Goal: Find specific page/section: Find specific page/section

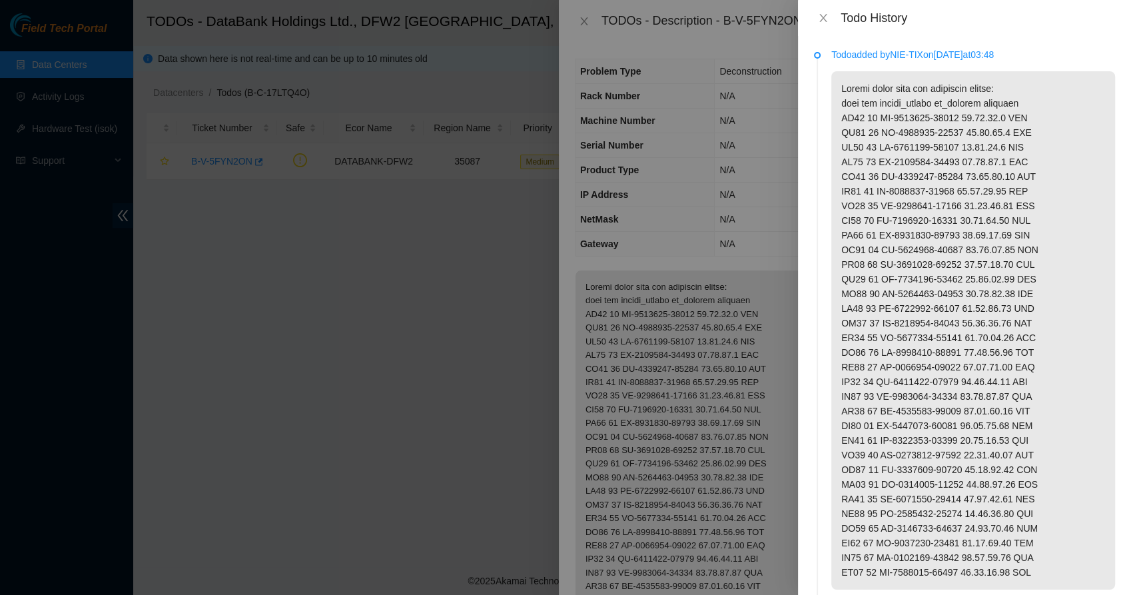
scroll to position [794, 0]
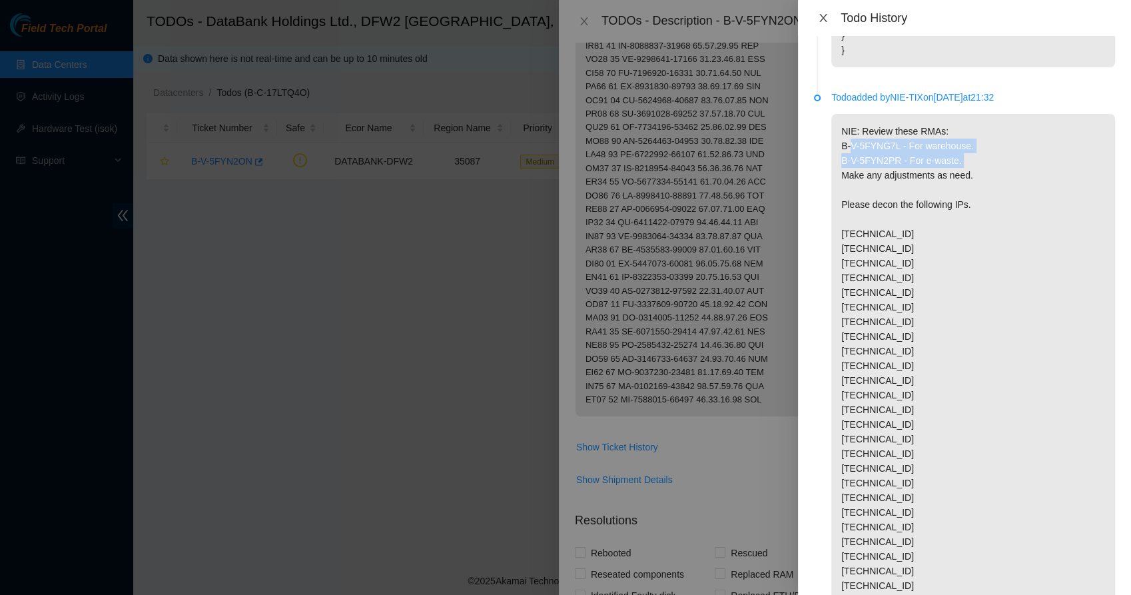
click at [819, 18] on icon "close" at bounding box center [823, 18] width 11 height 11
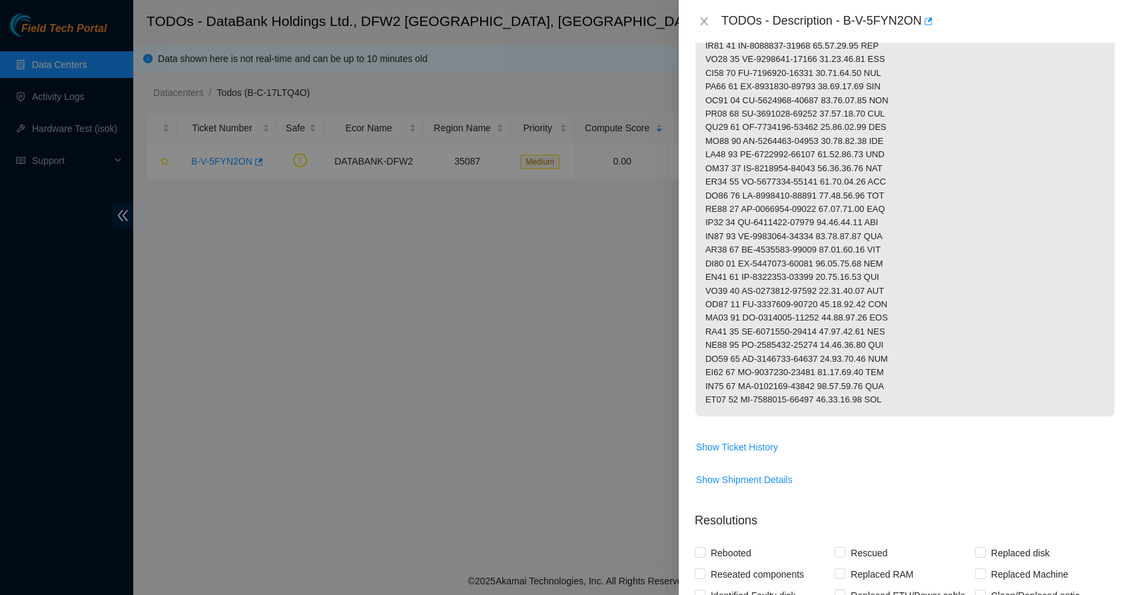
scroll to position [0, 0]
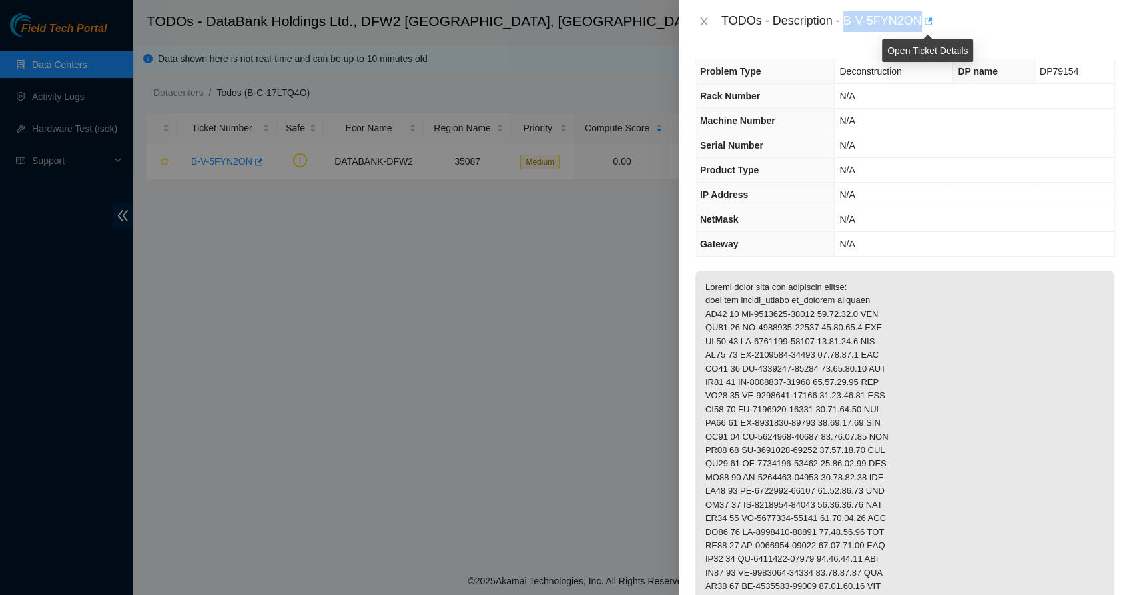
drag, startPoint x: 845, startPoint y: 16, endPoint x: 922, endPoint y: 21, distance: 76.7
click at [922, 21] on div "TODOs - Description - B-V-5FYN2ON" at bounding box center [918, 21] width 394 height 21
copy div "B-V-5FYN2ON"
click at [1046, 70] on span "DP79154" at bounding box center [1059, 71] width 39 height 11
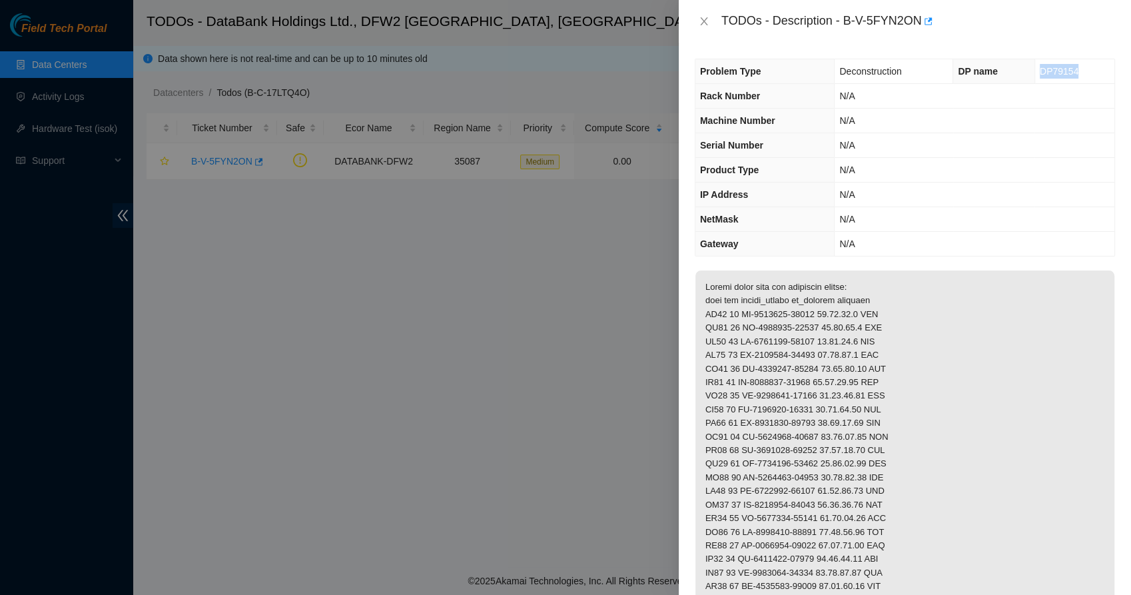
copy span "DP79154"
click at [871, 73] on span "Deconstruction" at bounding box center [870, 71] width 62 height 11
copy span "Deconstruction"
click at [789, 118] on th "Machine Number" at bounding box center [764, 121] width 139 height 25
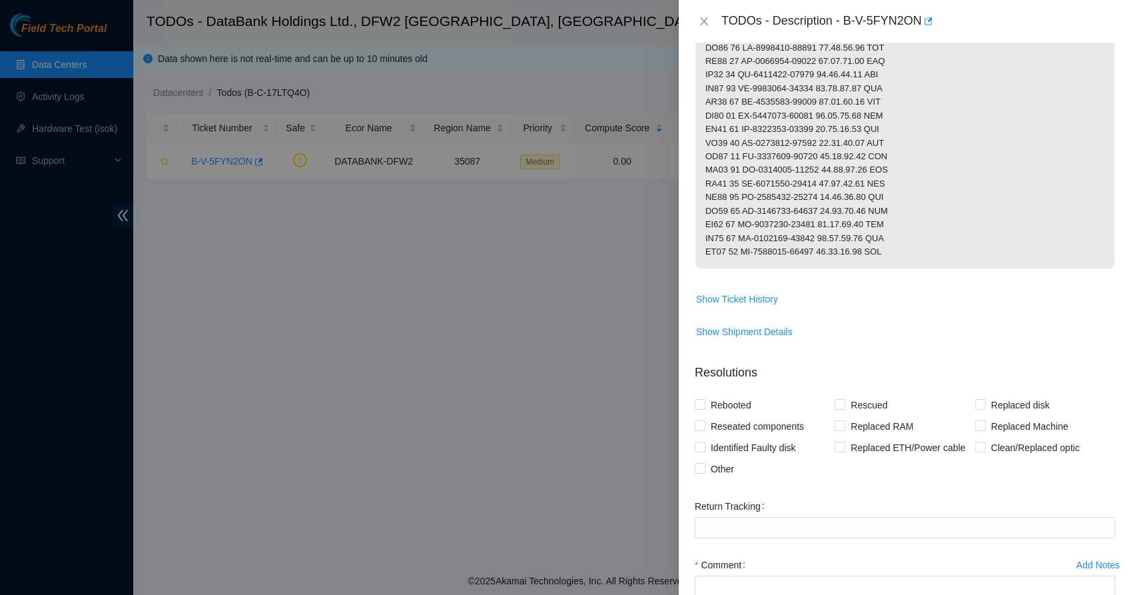
scroll to position [485, 0]
click at [740, 306] on span "Show Ticket History" at bounding box center [737, 298] width 82 height 15
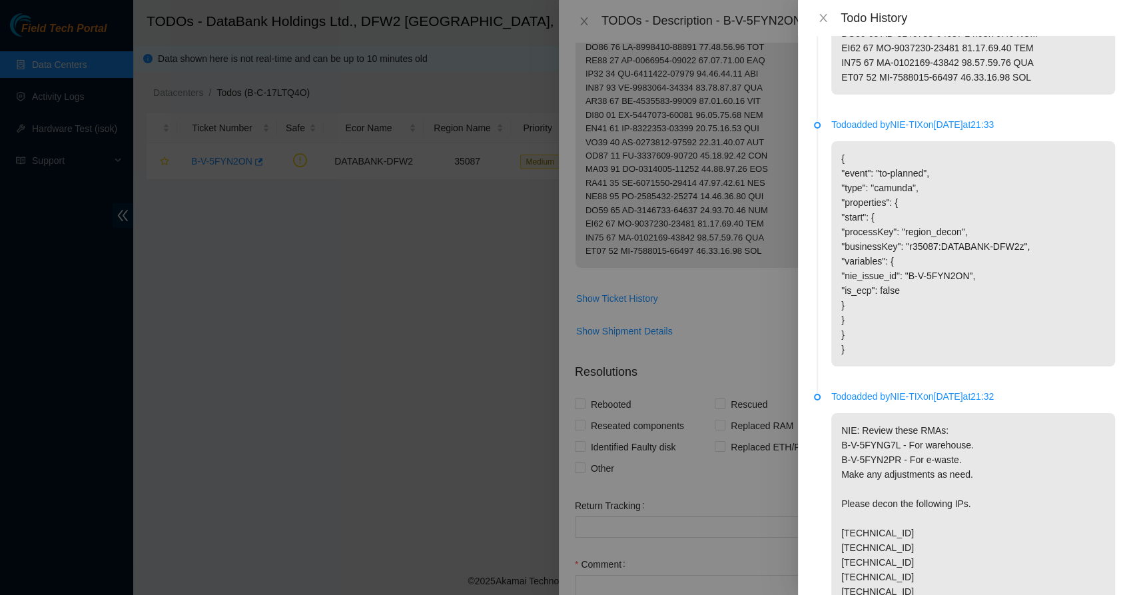
scroll to position [639, 0]
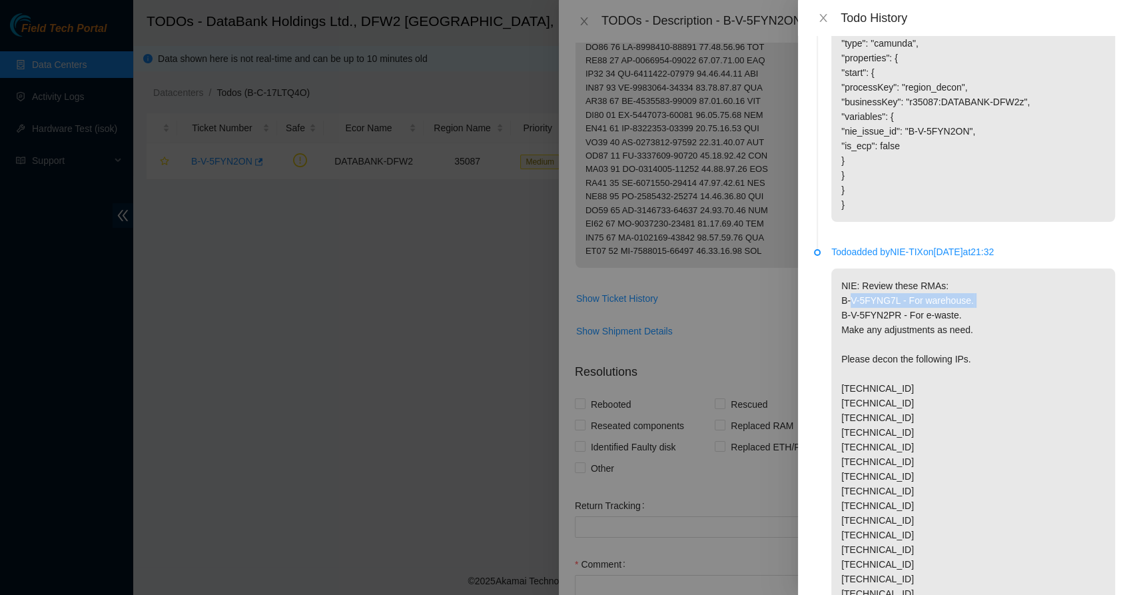
drag, startPoint x: 842, startPoint y: 330, endPoint x: 976, endPoint y: 330, distance: 134.6
click at [976, 330] on p "NIE: Review these RMAs: B-V-5FYNG7L - For warehouse. B-V-5FYN2PR - For e-waste.…" at bounding box center [973, 563] width 284 height 591
drag, startPoint x: 976, startPoint y: 330, endPoint x: 949, endPoint y: 345, distance: 31.0
click at [949, 345] on p "NIE: Review these RMAs: B-V-5FYNG7L - For warehouse. B-V-5FYN2PR - For e-waste.…" at bounding box center [973, 563] width 284 height 591
click at [889, 346] on p "NIE: Review these RMAs: B-V-5FYNG7L - For warehouse. B-V-5FYN2PR - For e-waste.…" at bounding box center [973, 563] width 284 height 591
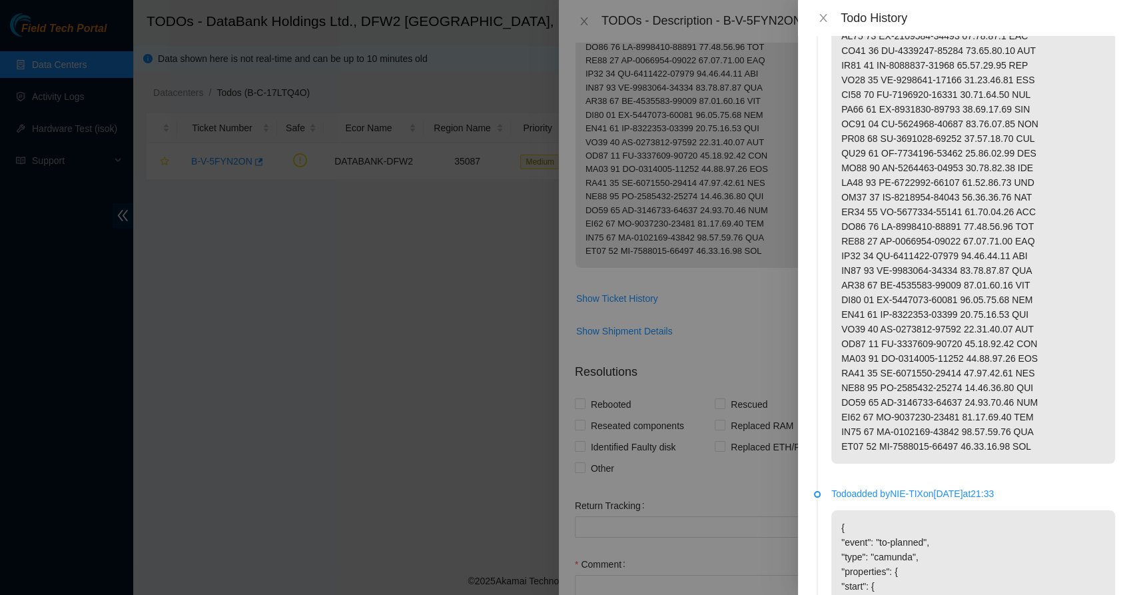
scroll to position [0, 0]
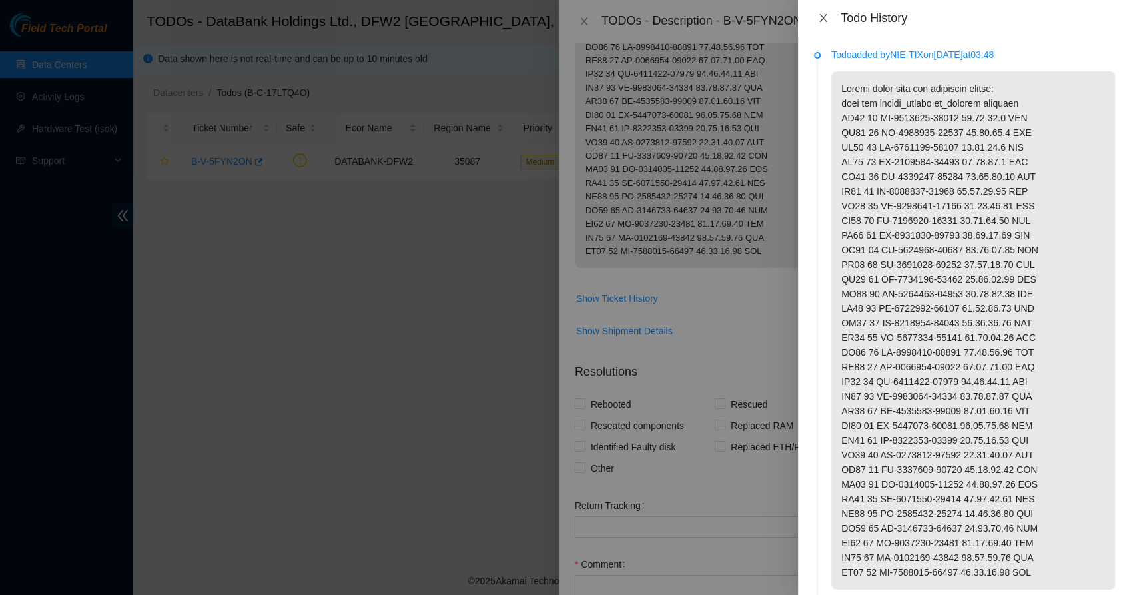
click at [821, 17] on icon "close" at bounding box center [823, 18] width 11 height 11
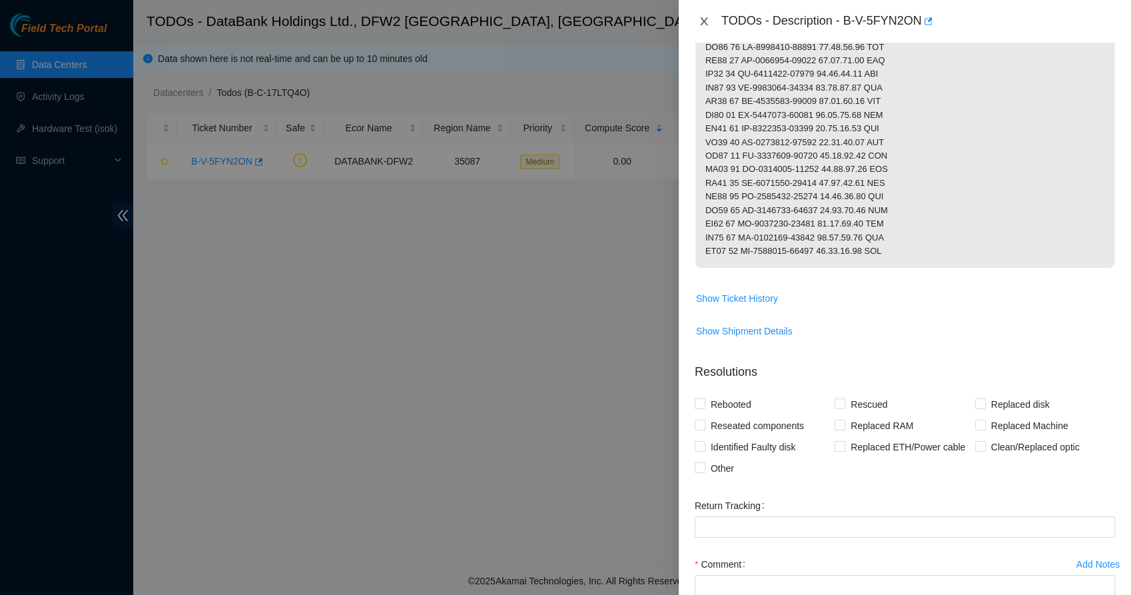
click at [702, 20] on icon "close" at bounding box center [703, 21] width 7 height 8
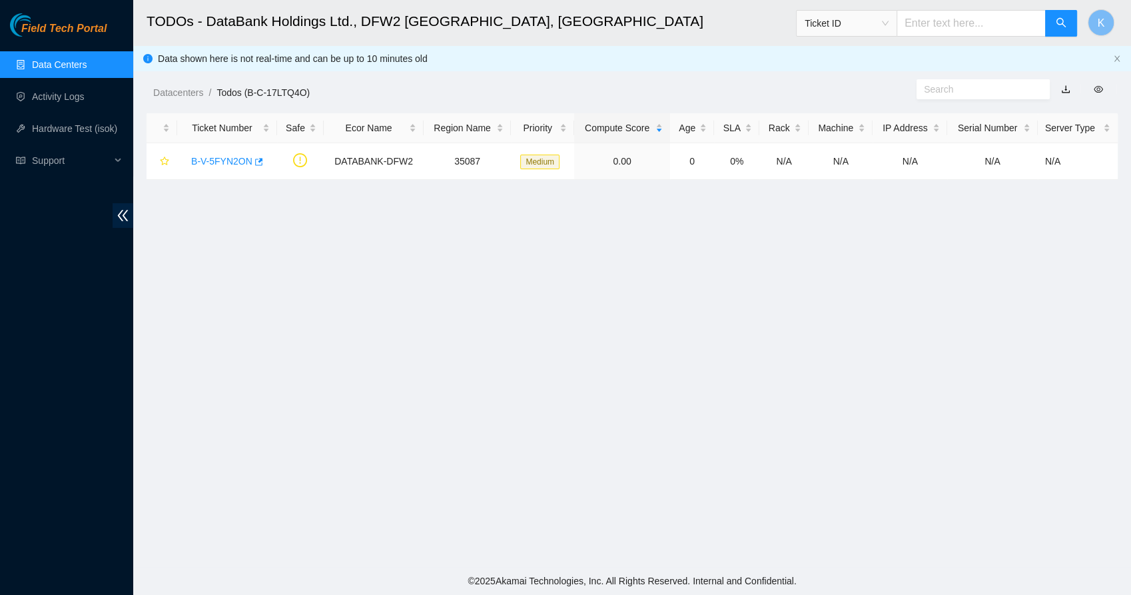
scroll to position [149, 0]
click at [660, 33] on h2 "TODOs - DataBank Holdings Ltd., DFW2 [GEOGRAPHIC_DATA], [GEOGRAPHIC_DATA]" at bounding box center [533, 21] width 773 height 43
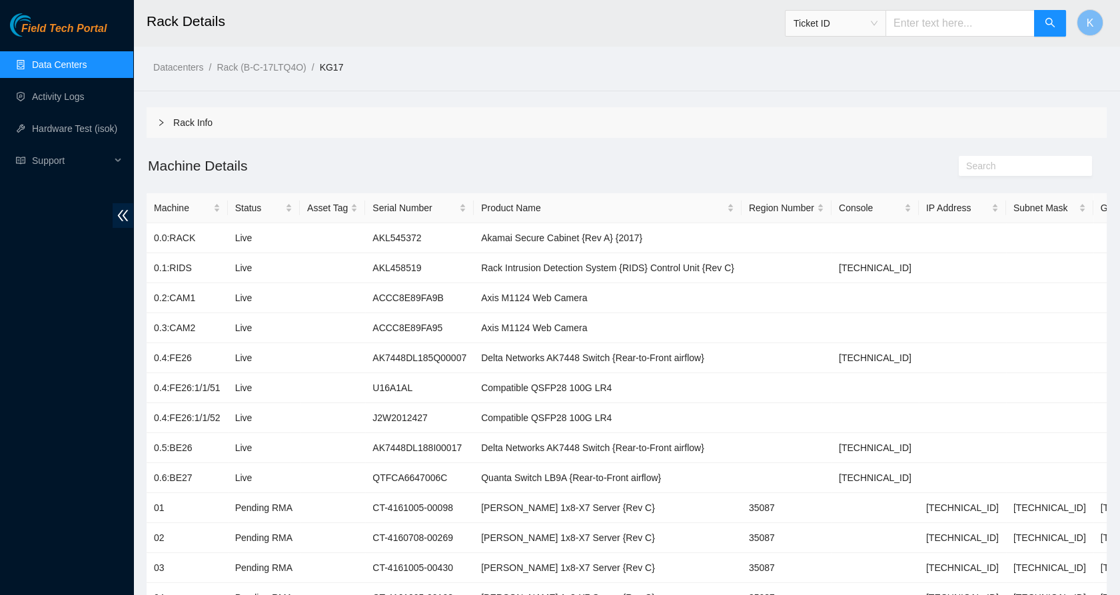
click at [50, 67] on link "Data Centers" at bounding box center [59, 64] width 55 height 11
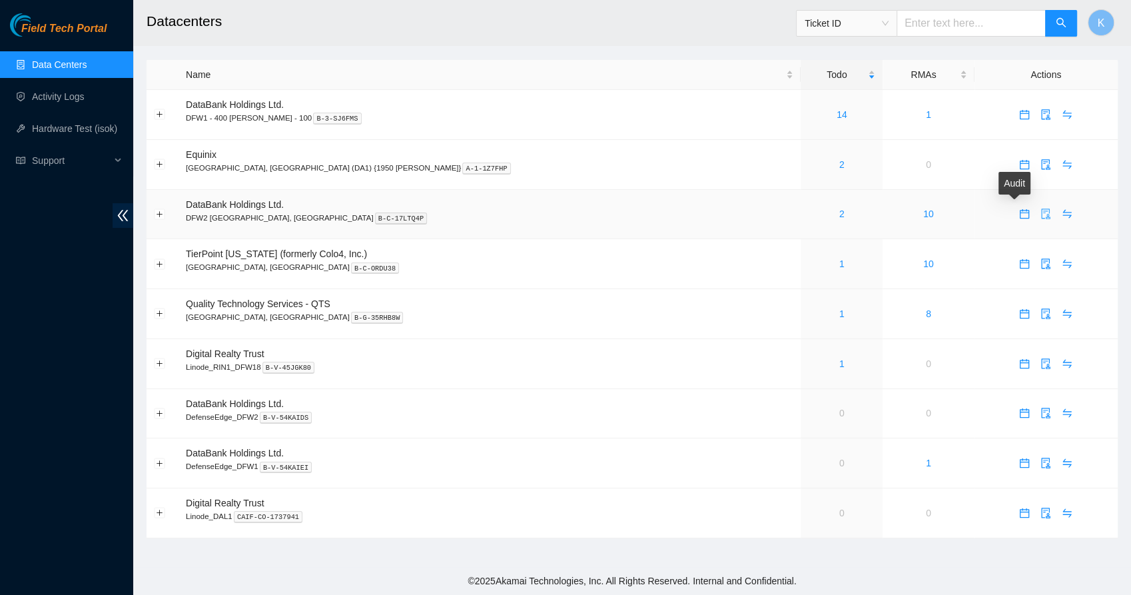
click at [1042, 218] on icon "audit" at bounding box center [1046, 214] width 9 height 11
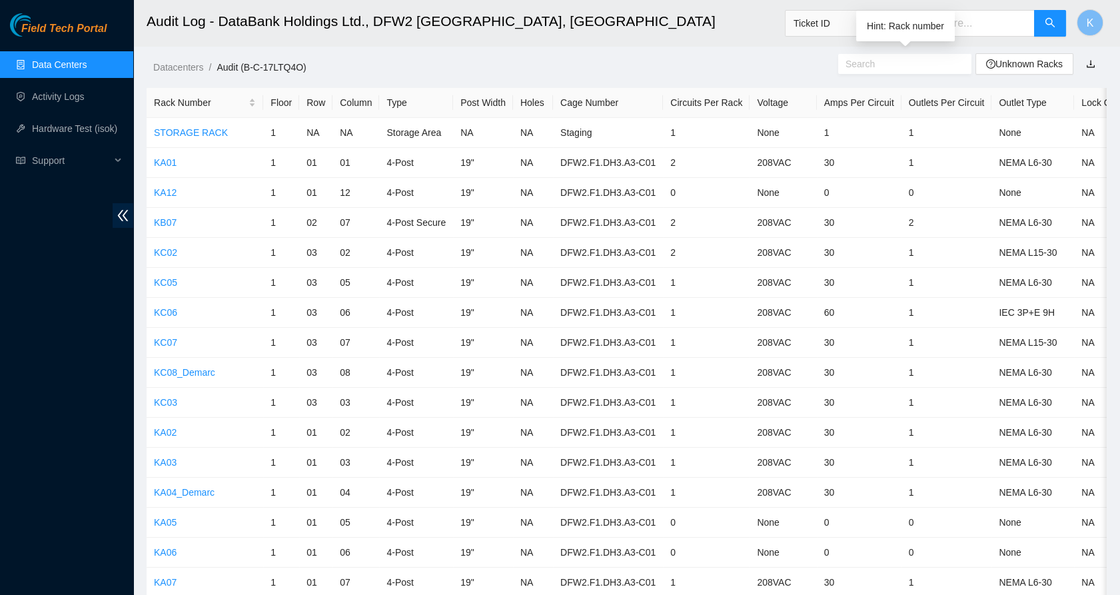
click at [883, 63] on input "text" at bounding box center [899, 64] width 108 height 15
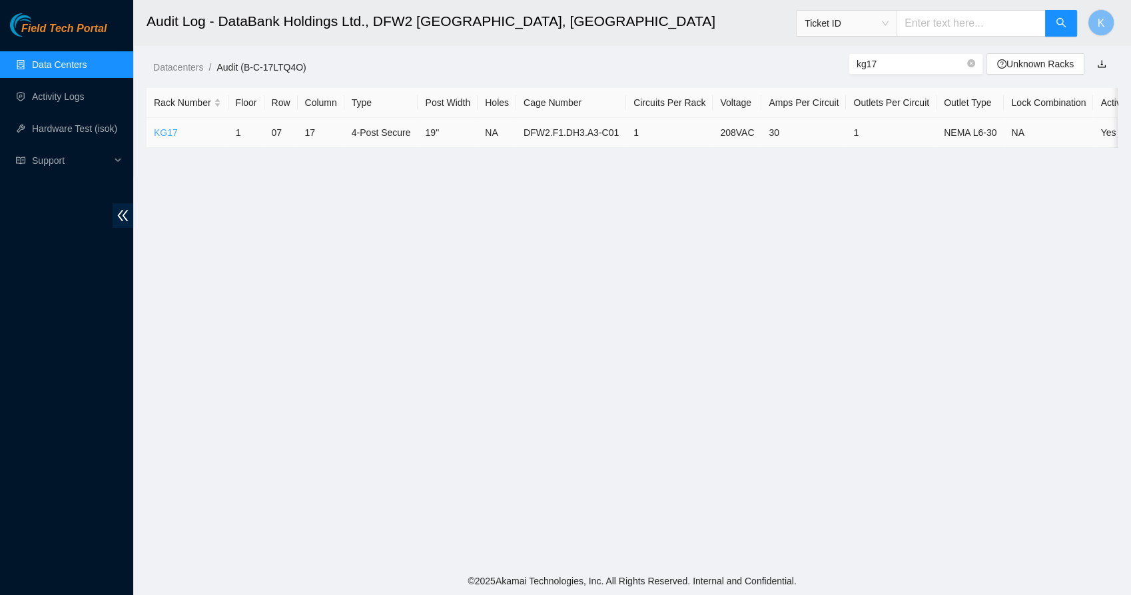
type input "kg17"
click at [160, 135] on link "KG17" at bounding box center [166, 132] width 24 height 11
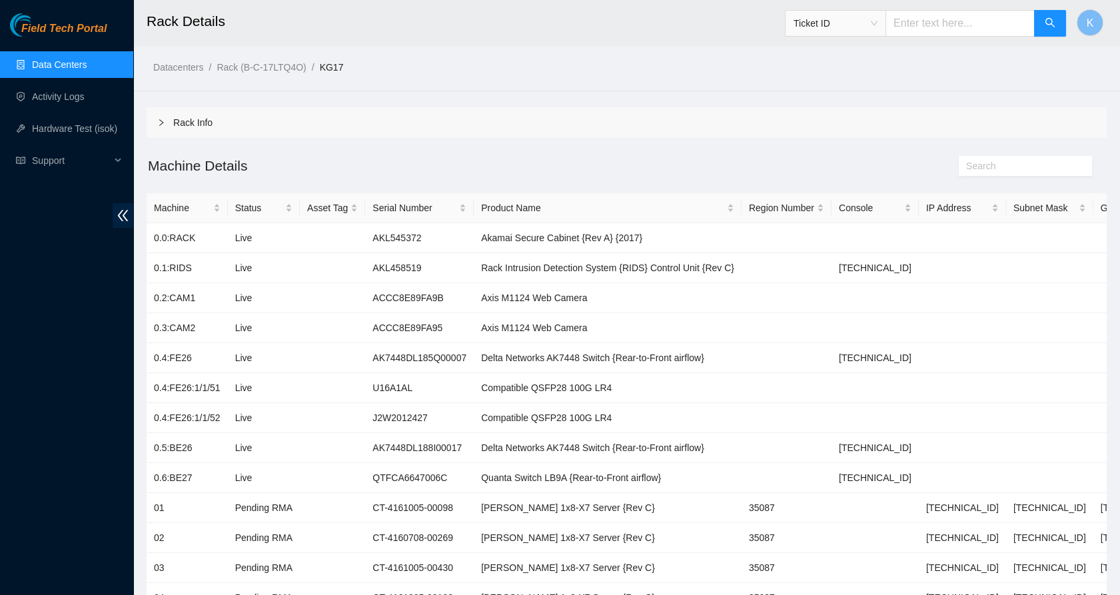
click at [344, 52] on div "Datacenters / Rack (B-C-17LTQ4O) / KG17 /" at bounding box center [503, 37] width 740 height 75
click at [85, 96] on link "Activity Logs" at bounding box center [58, 96] width 53 height 11
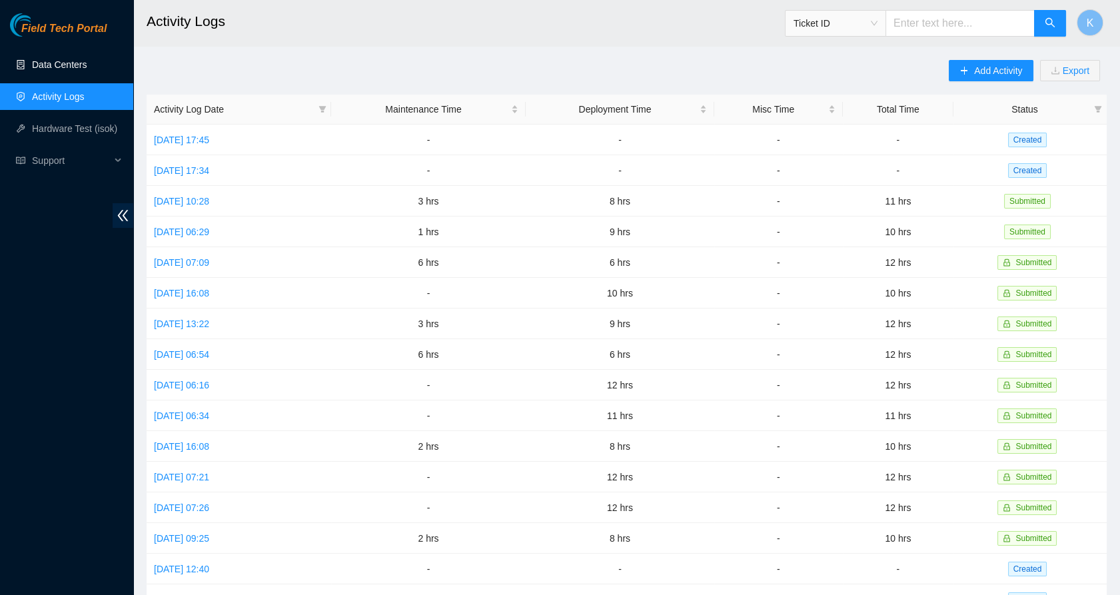
click at [49, 59] on link "Data Centers" at bounding box center [59, 64] width 55 height 11
